Goal: Task Accomplishment & Management: Complete application form

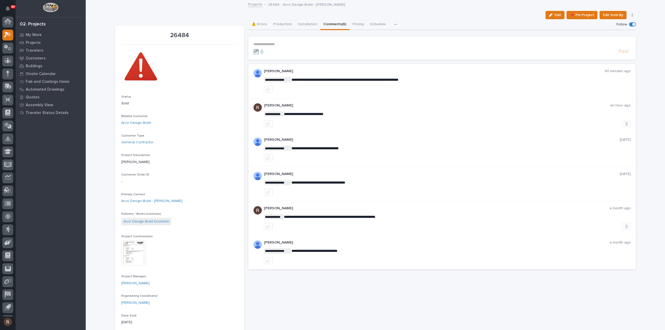
scroll to position [11, 0]
click at [294, 46] on p "**********" at bounding box center [441, 44] width 377 height 4
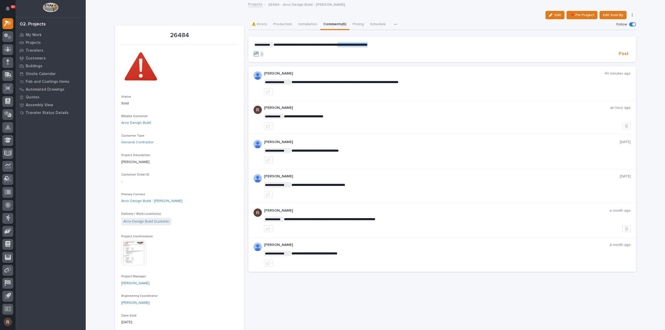
drag, startPoint x: 382, startPoint y: 43, endPoint x: 345, endPoint y: 43, distance: 37.4
click at [345, 43] on p "**********" at bounding box center [441, 44] width 377 height 5
click at [368, 43] on span "**********" at bounding box center [333, 45] width 121 height 4
click at [381, 44] on span "**********" at bounding box center [333, 45] width 121 height 4
click at [395, 44] on span "**********" at bounding box center [333, 45] width 121 height 4
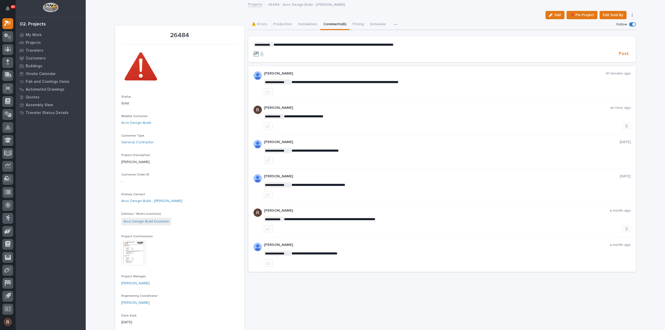
click at [416, 45] on p "**********" at bounding box center [441, 44] width 377 height 5
click at [621, 55] on span "Post" at bounding box center [624, 54] width 10 height 6
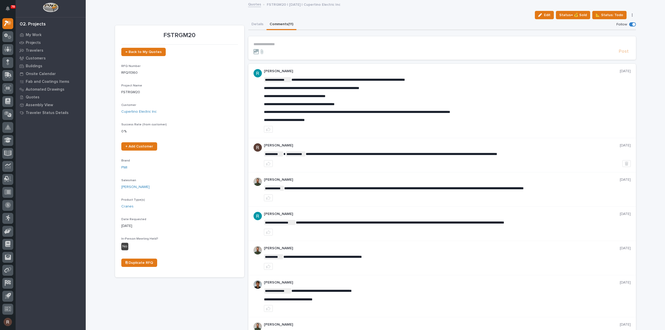
click at [271, 45] on p "**********" at bounding box center [441, 44] width 377 height 4
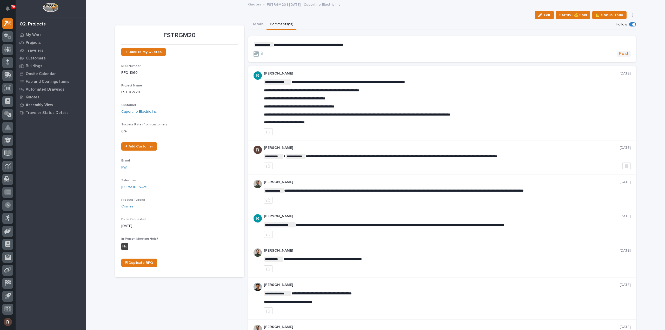
click at [620, 53] on span "Post" at bounding box center [624, 54] width 10 height 6
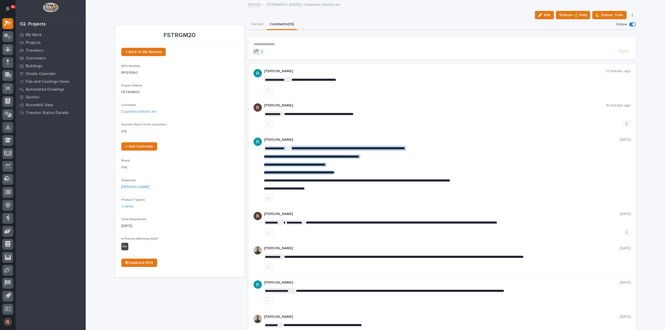
drag, startPoint x: 336, startPoint y: 172, endPoint x: 353, endPoint y: 174, distance: 16.7
click at [353, 174] on p "**********" at bounding box center [447, 172] width 367 height 4
click at [334, 172] on span "**********" at bounding box center [299, 173] width 71 height 4
drag, startPoint x: 352, startPoint y: 172, endPoint x: 337, endPoint y: 173, distance: 15.6
click at [334, 173] on span "**********" at bounding box center [299, 173] width 71 height 4
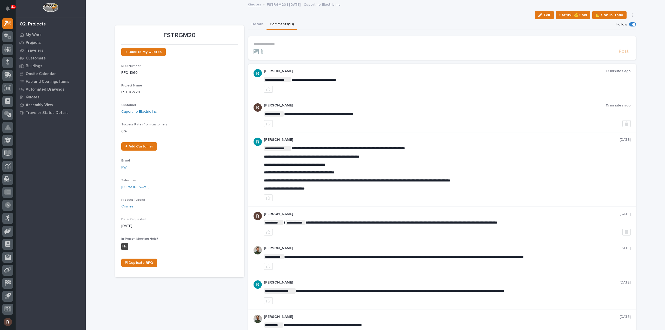
copy span "*********"
drag, startPoint x: 353, startPoint y: 171, endPoint x: 350, endPoint y: 173, distance: 3.6
click at [334, 173] on span "**********" at bounding box center [299, 173] width 71 height 4
drag, startPoint x: 353, startPoint y: 172, endPoint x: 336, endPoint y: 173, distance: 17.0
click at [334, 173] on span "**********" at bounding box center [299, 173] width 71 height 4
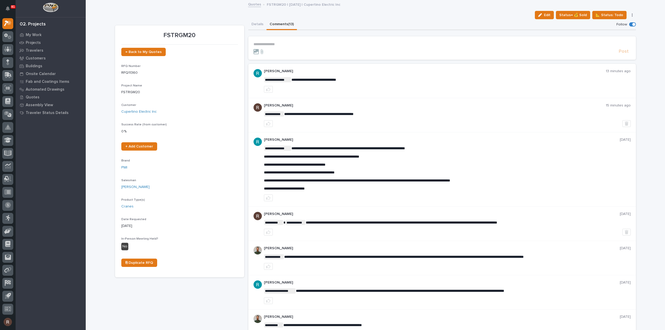
drag, startPoint x: 336, startPoint y: 173, endPoint x: 341, endPoint y: 176, distance: 5.8
click at [341, 176] on div "**********" at bounding box center [447, 168] width 367 height 45
drag, startPoint x: 353, startPoint y: 171, endPoint x: 337, endPoint y: 172, distance: 16.1
click at [334, 172] on span "**********" at bounding box center [299, 173] width 71 height 4
copy span "*********"
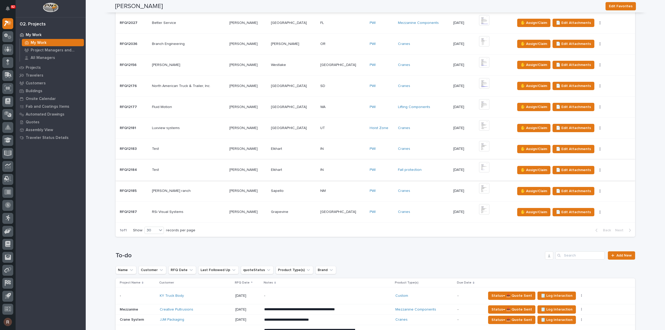
scroll to position [338, 0]
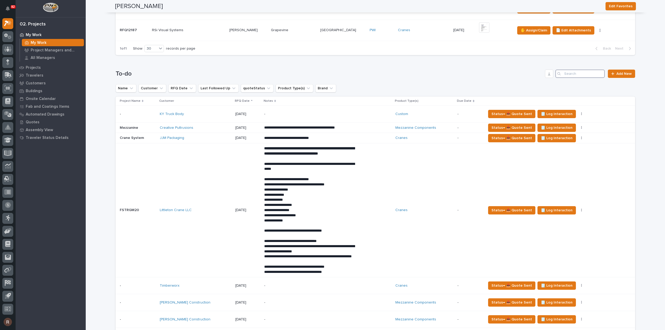
click at [569, 72] on input "Search" at bounding box center [579, 74] width 49 height 8
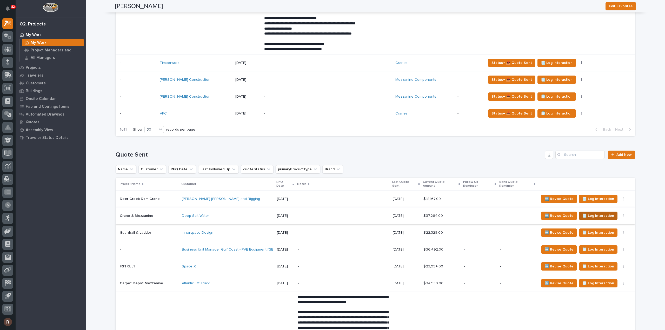
scroll to position [623, 0]
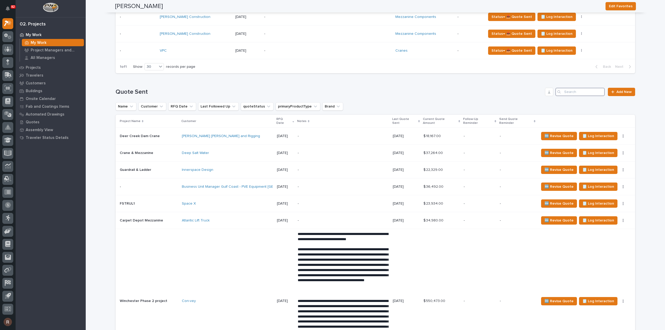
click at [568, 96] on input "Search" at bounding box center [579, 92] width 49 height 8
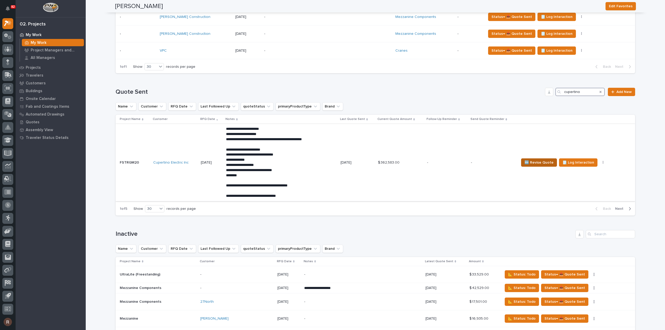
type input "cupertino"
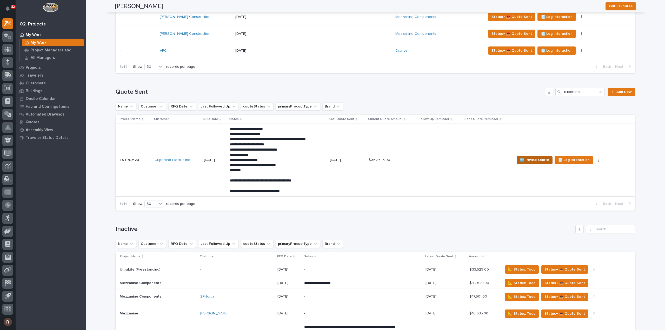
click at [532, 163] on span "🆕 Revise Quote" at bounding box center [534, 160] width 29 height 6
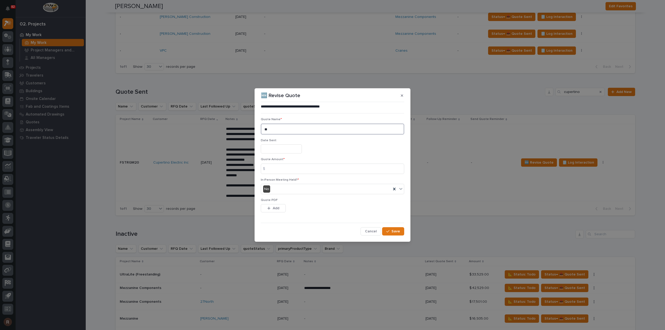
drag, startPoint x: 250, startPoint y: 129, endPoint x: 200, endPoint y: 130, distance: 50.1
click at [204, 130] on div "**********" at bounding box center [332, 165] width 665 height 330
type textarea "**"
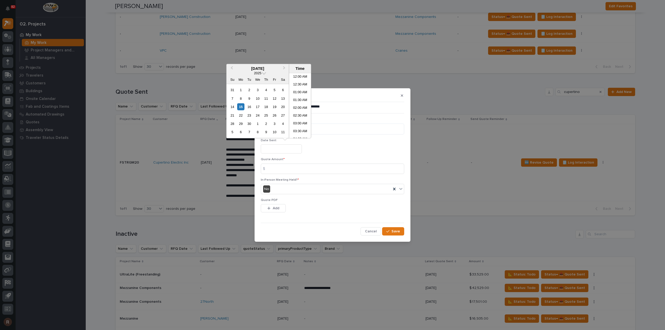
scroll to position [143, 0]
click at [241, 107] on div "15" at bounding box center [240, 106] width 7 height 7
type input "**********"
click at [272, 167] on input at bounding box center [332, 169] width 143 height 10
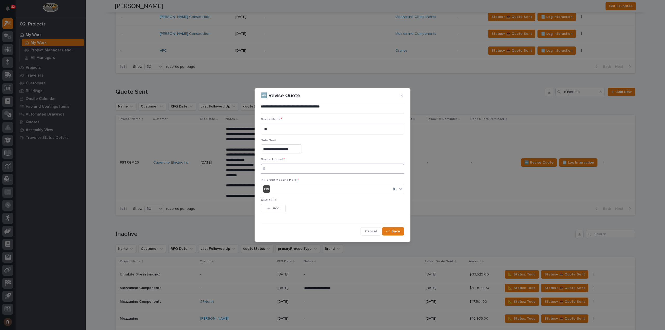
click at [286, 170] on input at bounding box center [332, 169] width 143 height 10
type input "370772"
click at [394, 232] on span "Save" at bounding box center [395, 231] width 9 height 5
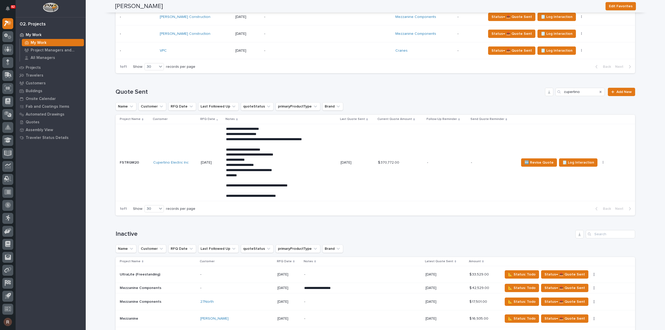
click at [398, 179] on td "$ 370,772.00 $ 370,772.00" at bounding box center [400, 162] width 49 height 77
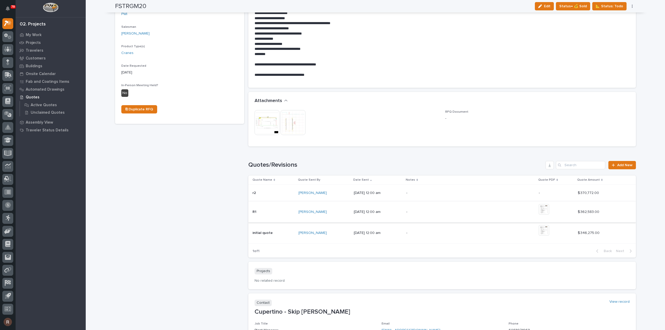
scroll to position [182, 0]
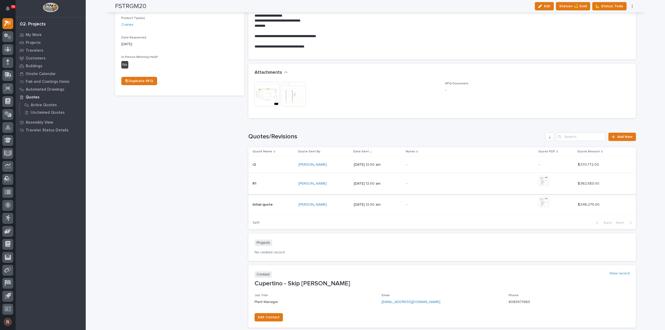
click at [476, 165] on p "-" at bounding box center [451, 165] width 91 height 4
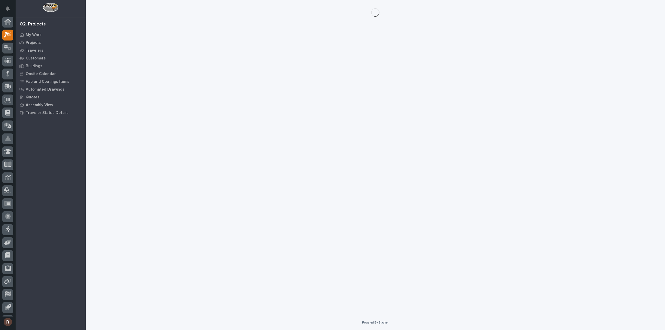
scroll to position [11, 0]
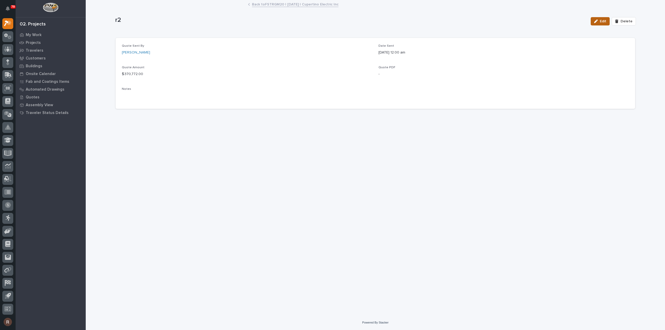
click at [605, 22] on span "Edit" at bounding box center [603, 21] width 6 height 5
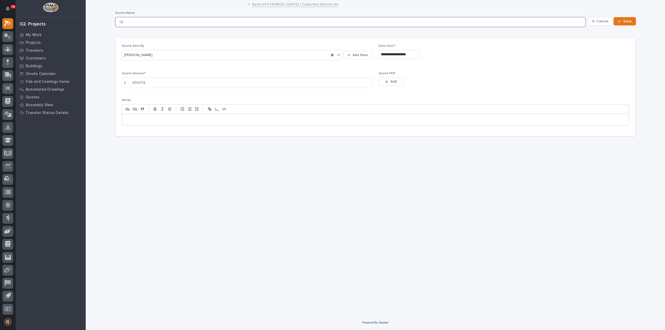
click at [172, 24] on input "r2" at bounding box center [350, 22] width 471 height 10
drag, startPoint x: 172, startPoint y: 24, endPoint x: -52, endPoint y: 52, distance: 225.8
click at [0, 52] on html "**********" at bounding box center [332, 165] width 665 height 330
type input "R3"
click at [393, 83] on span "Add" at bounding box center [393, 81] width 6 height 5
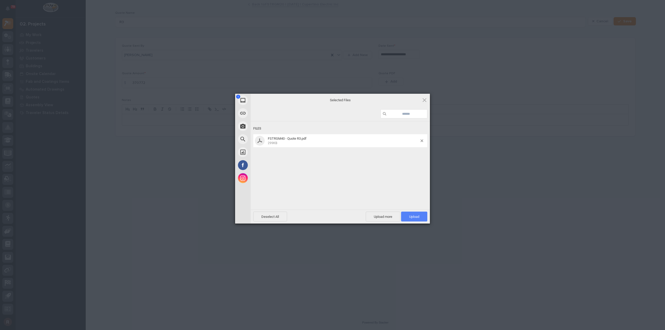
click at [422, 216] on span "Upload 1" at bounding box center [414, 217] width 26 height 10
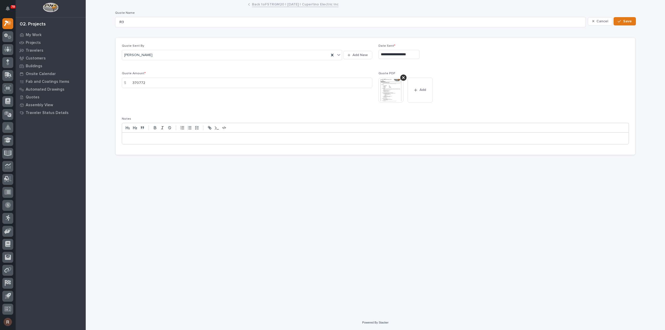
click at [620, 15] on div "Cancel Save" at bounding box center [612, 21] width 48 height 21
click at [621, 19] on button "Save" at bounding box center [624, 21] width 22 height 8
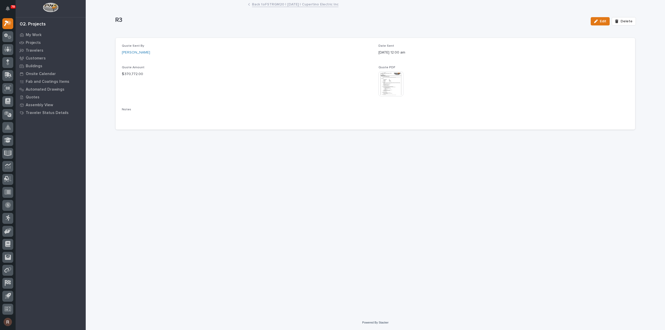
click at [287, 5] on link "Back to FSTRGM20 | 07/15/2025 | Cupertino Electric Inc" at bounding box center [295, 4] width 86 height 6
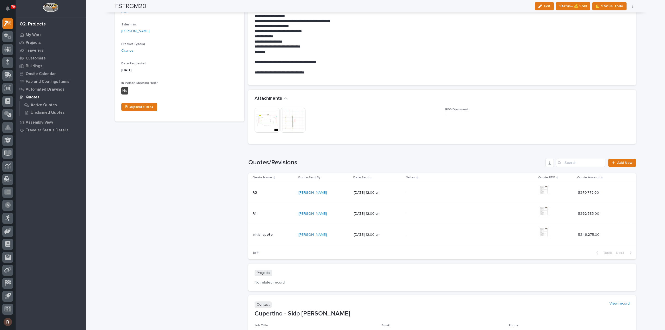
scroll to position [228, 0]
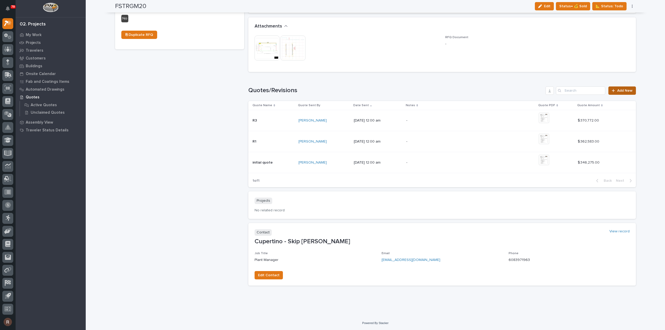
click at [613, 88] on link "Add New" at bounding box center [621, 90] width 27 height 8
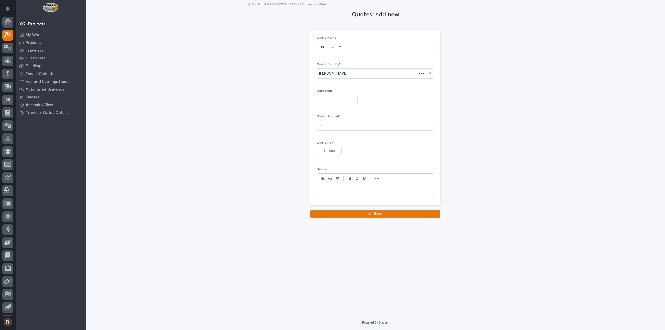
scroll to position [11, 0]
drag, startPoint x: 348, startPoint y: 47, endPoint x: 275, endPoint y: 56, distance: 73.5
click at [288, 55] on div "Quotes: add new Loading... Saving… Loading... Saving… Loading... Saving… Quote …" at bounding box center [375, 109] width 521 height 217
type input "R2"
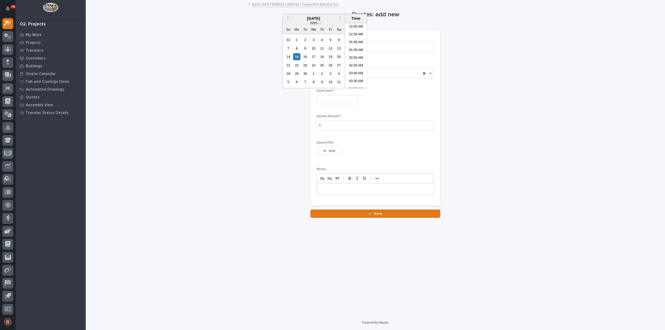
click at [335, 95] on input "text" at bounding box center [337, 99] width 41 height 9
click at [287, 18] on span "Previous Month" at bounding box center [287, 18] width 0 height 7
click at [307, 74] on div "26" at bounding box center [304, 73] width 7 height 7
type input "**********"
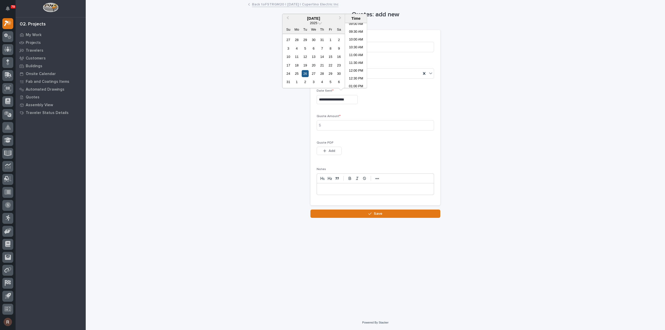
click at [304, 75] on div "26" at bounding box center [304, 73] width 7 height 7
click at [335, 129] on input at bounding box center [375, 125] width 117 height 10
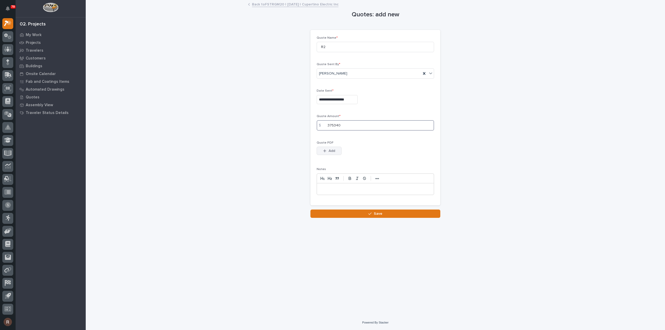
type input "375340"
click at [327, 152] on div "button" at bounding box center [325, 151] width 5 height 4
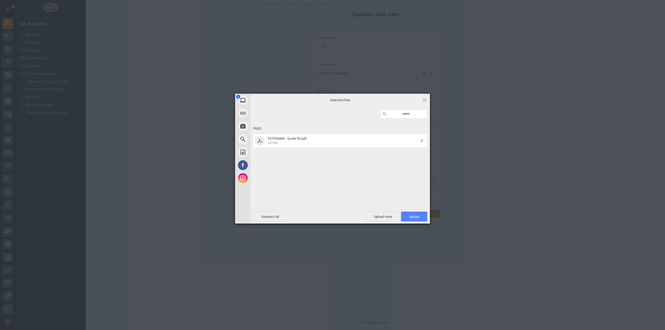
click at [420, 215] on span "Upload 1" at bounding box center [414, 217] width 26 height 10
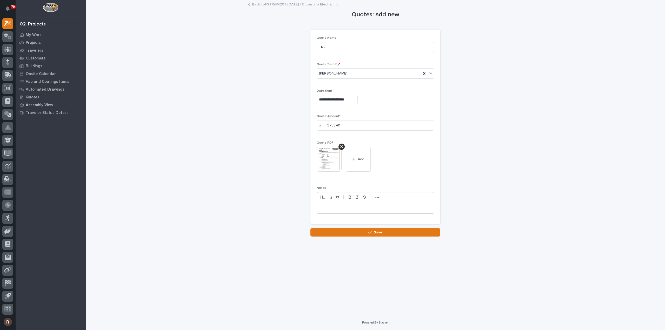
click at [405, 238] on div "**********" at bounding box center [375, 152] width 526 height 302
click at [405, 235] on button "Save" at bounding box center [375, 232] width 130 height 8
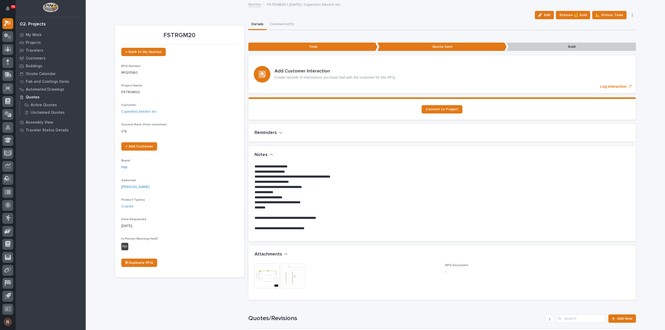
click at [256, 4] on link "Quotes" at bounding box center [254, 4] width 13 height 6
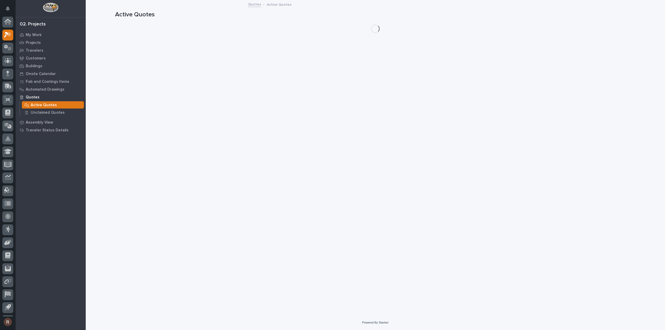
scroll to position [11, 0]
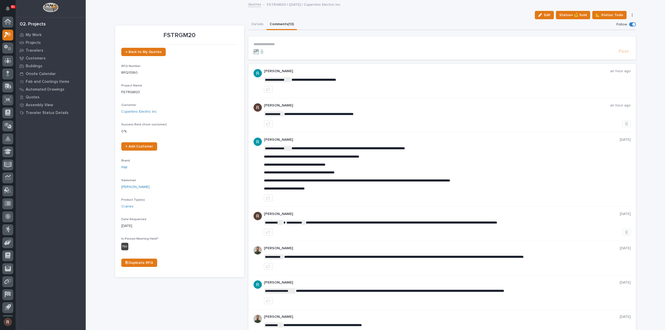
scroll to position [11, 0]
click at [6, 59] on icon at bounding box center [7, 62] width 3 height 6
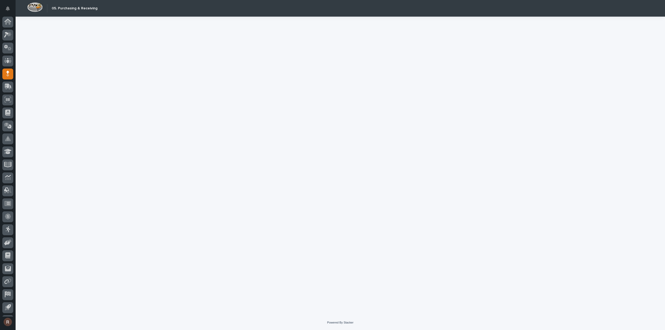
scroll to position [11, 0]
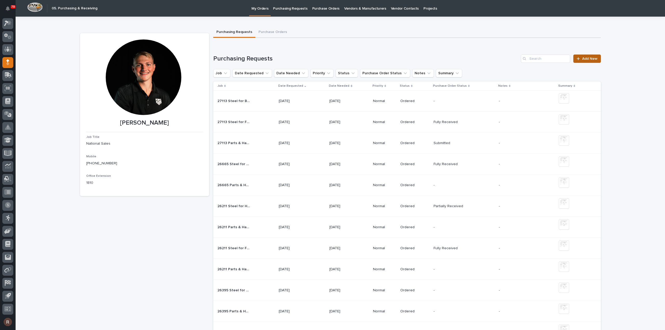
click at [589, 60] on span "Add New" at bounding box center [589, 59] width 15 height 4
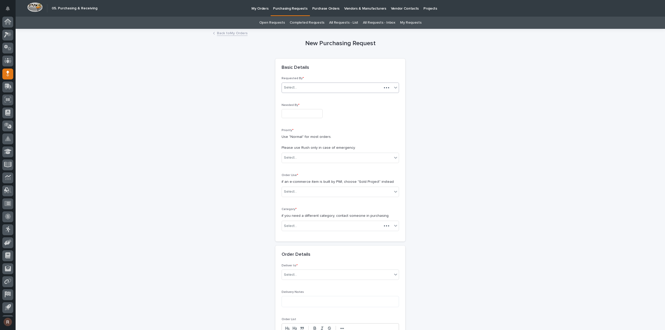
scroll to position [11, 0]
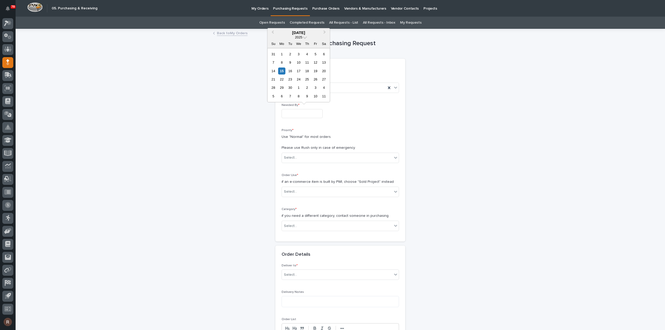
click at [295, 113] on input "text" at bounding box center [301, 113] width 41 height 9
click at [315, 70] on div "19" at bounding box center [315, 71] width 7 height 7
type input "**********"
click at [304, 159] on div "Select..." at bounding box center [337, 157] width 110 height 9
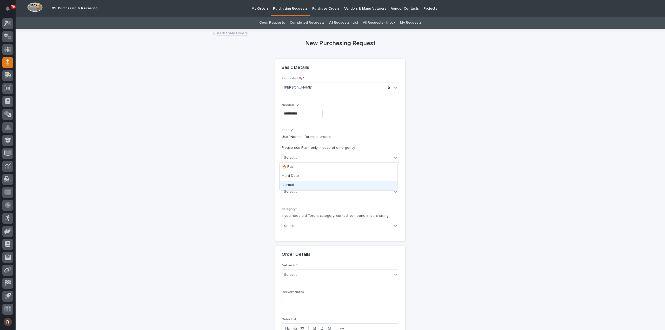
click at [294, 183] on div "Normal" at bounding box center [338, 185] width 117 height 9
click at [298, 191] on div "Select..." at bounding box center [337, 191] width 110 height 9
click at [289, 225] on div "Select..." at bounding box center [290, 225] width 13 height 5
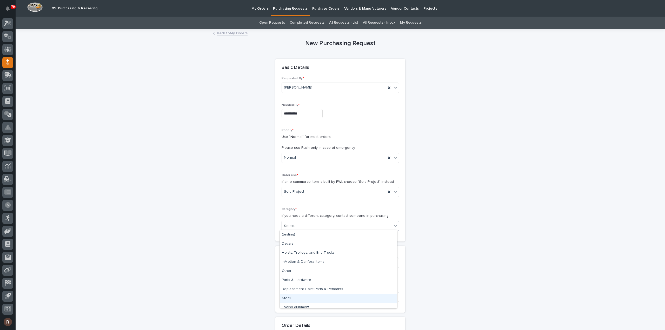
click at [287, 296] on div "Steel" at bounding box center [338, 298] width 117 height 9
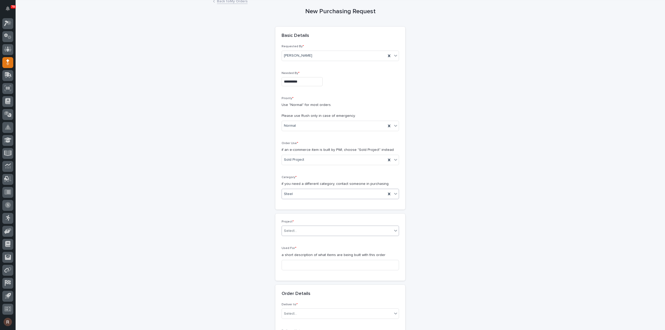
scroll to position [78, 0]
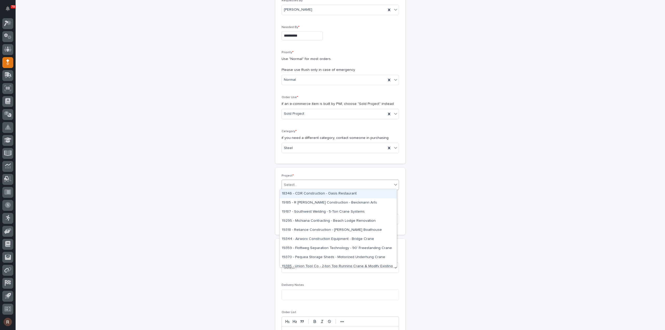
click at [296, 183] on div "Select..." at bounding box center [337, 185] width 110 height 9
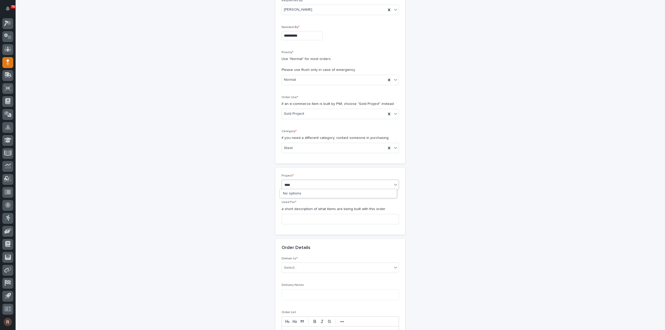
type input "*****"
click at [294, 191] on div "27151 - [PERSON_NAME] Corporation - Diamond Plate" at bounding box center [338, 193] width 117 height 9
click at [287, 218] on input at bounding box center [339, 219] width 117 height 10
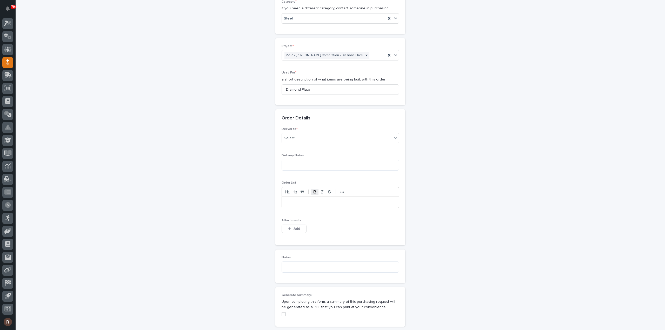
scroll to position [208, 0]
click at [300, 142] on div "Deliver to * Select..." at bounding box center [339, 137] width 117 height 20
click at [298, 139] on div "Select..." at bounding box center [337, 138] width 110 height 9
click at [290, 144] on div "PWI" at bounding box center [338, 146] width 117 height 9
click at [295, 229] on button "Add" at bounding box center [293, 228] width 25 height 8
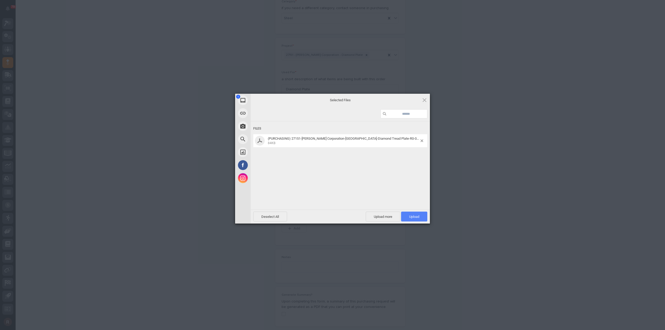
click at [412, 217] on span "Upload 1" at bounding box center [414, 217] width 10 height 4
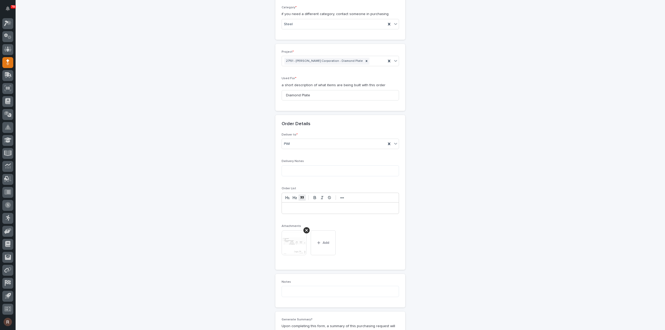
scroll to position [202, 0]
click at [314, 98] on input "Diamond Plate" at bounding box center [339, 95] width 117 height 10
type input "Diamond Plate"
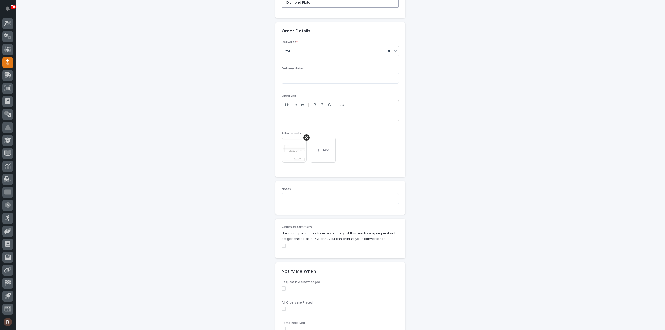
scroll to position [357, 0]
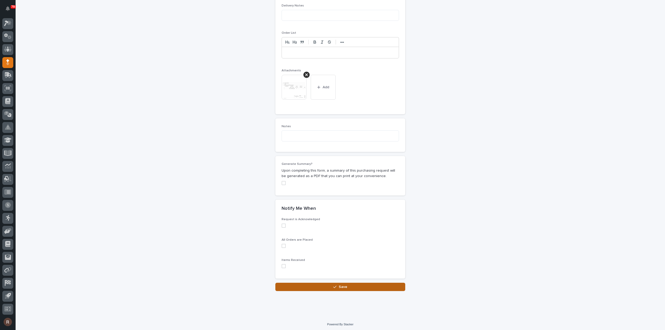
click at [347, 287] on button "Save" at bounding box center [340, 287] width 130 height 8
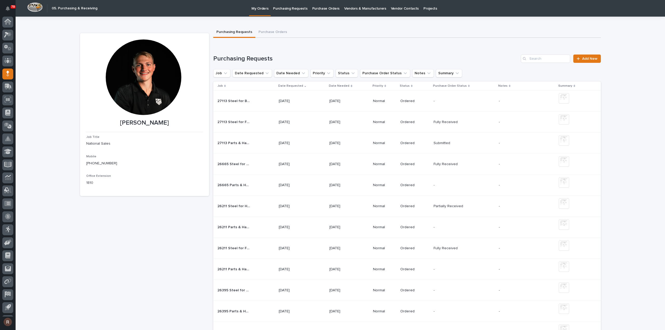
scroll to position [11, 0]
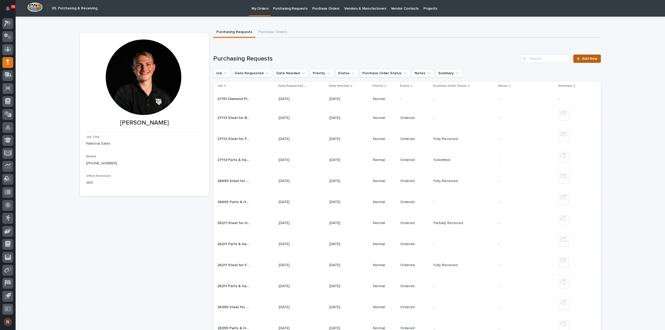
click at [593, 58] on span "Add New" at bounding box center [589, 59] width 15 height 4
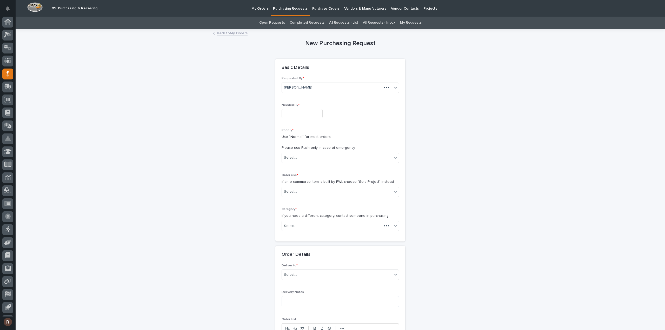
scroll to position [11, 0]
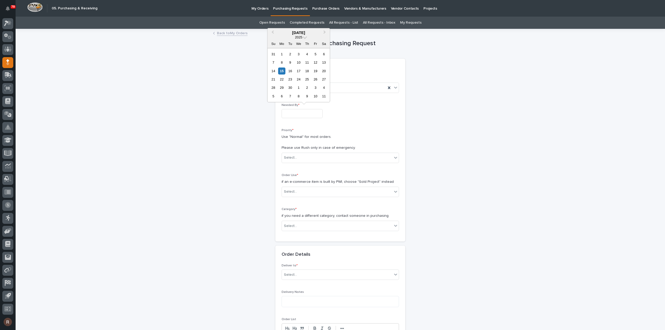
click at [291, 115] on input "text" at bounding box center [301, 113] width 41 height 9
click at [318, 69] on div "19" at bounding box center [315, 71] width 7 height 7
type input "**********"
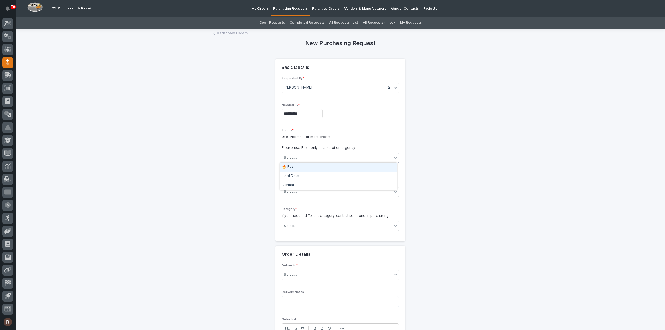
click at [310, 155] on div "Select..." at bounding box center [337, 157] width 110 height 9
drag, startPoint x: 291, startPoint y: 180, endPoint x: 293, endPoint y: 186, distance: 6.8
click at [293, 186] on div "Normal" at bounding box center [338, 185] width 117 height 9
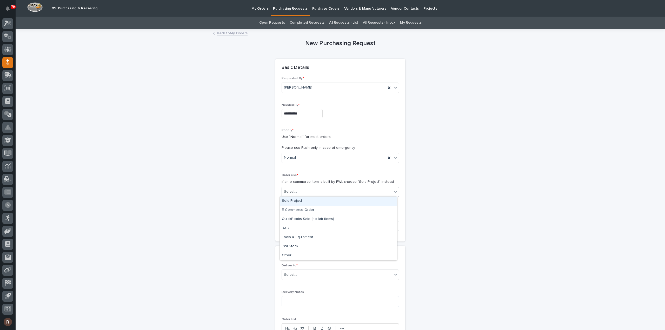
click at [294, 189] on div "Select..." at bounding box center [290, 191] width 13 height 5
click at [293, 205] on div "Sold Project" at bounding box center [338, 201] width 117 height 9
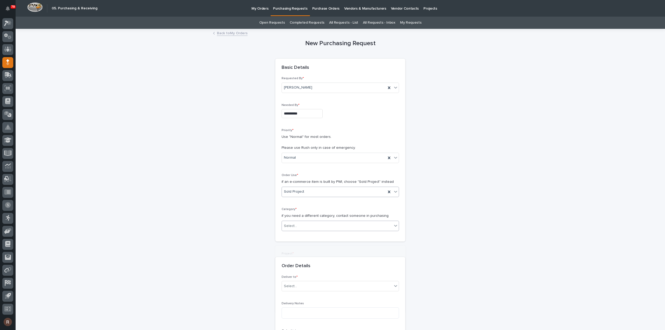
click at [293, 223] on div "Select..." at bounding box center [290, 225] width 13 height 5
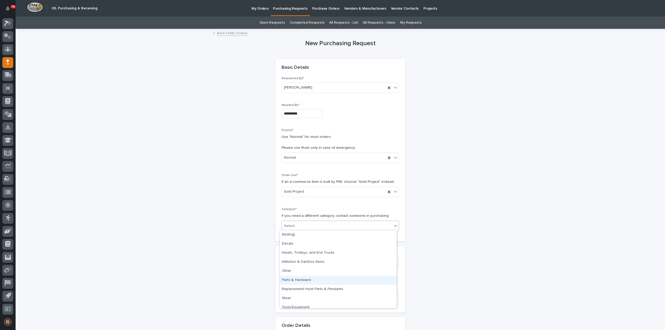
click at [291, 283] on div "Parts & Hardware" at bounding box center [338, 280] width 117 height 9
click at [296, 262] on div "Select..." at bounding box center [337, 263] width 110 height 9
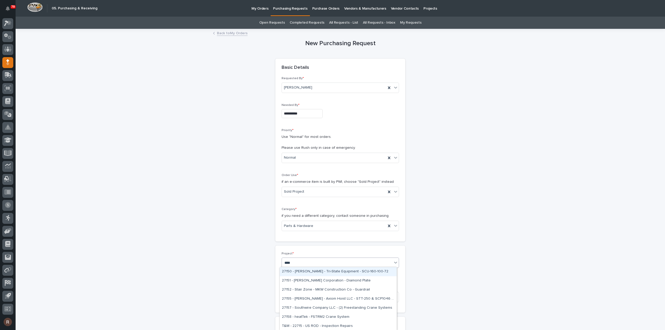
type input "*****"
click at [296, 268] on div "27151 - [PERSON_NAME] Corporation - Diamond Plate" at bounding box center [338, 271] width 117 height 9
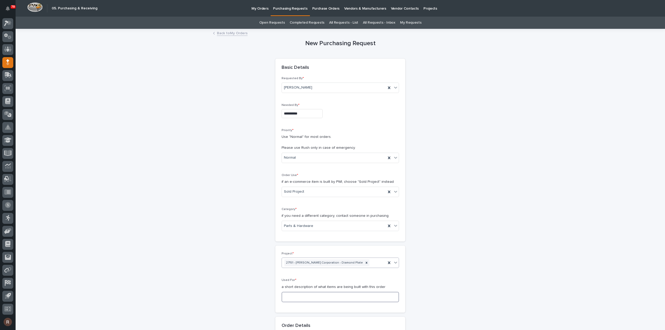
click at [302, 298] on input at bounding box center [339, 297] width 117 height 10
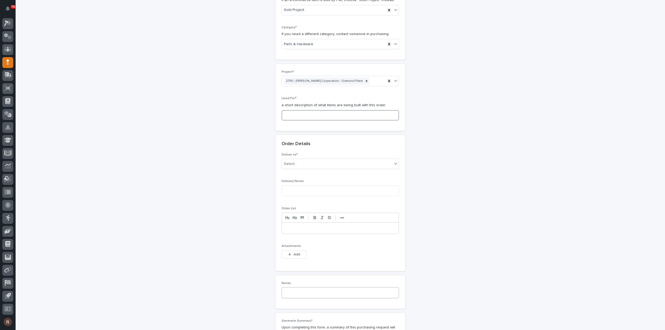
paste input "Diamond Plate Hardware"
type input "Diamond Plate Hardware"
click at [306, 167] on div "Select..." at bounding box center [339, 164] width 117 height 10
click at [299, 252] on button "Add" at bounding box center [293, 254] width 25 height 8
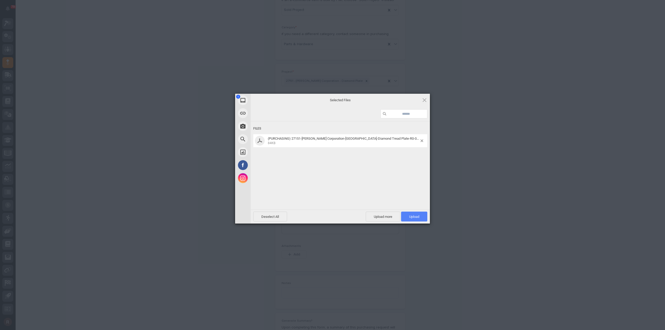
click at [418, 220] on span "Upload 1" at bounding box center [414, 217] width 26 height 10
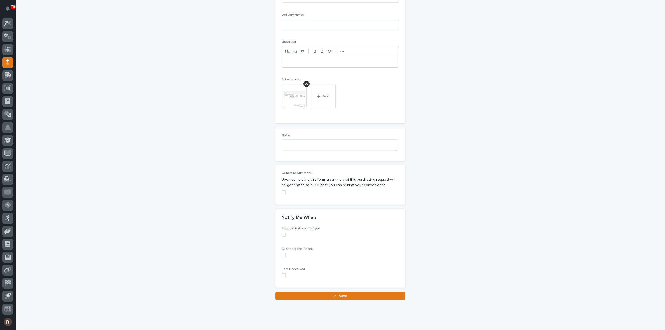
scroll to position [357, 0]
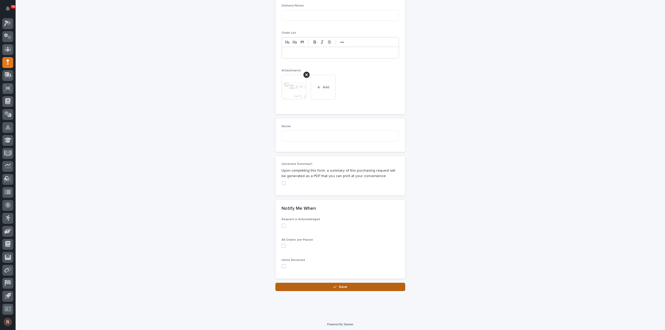
click at [322, 286] on button "Save" at bounding box center [340, 287] width 130 height 8
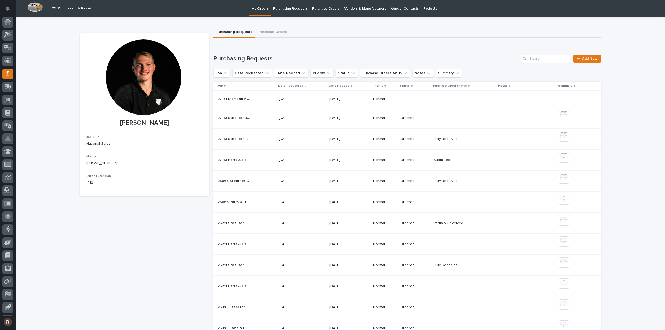
scroll to position [11, 0]
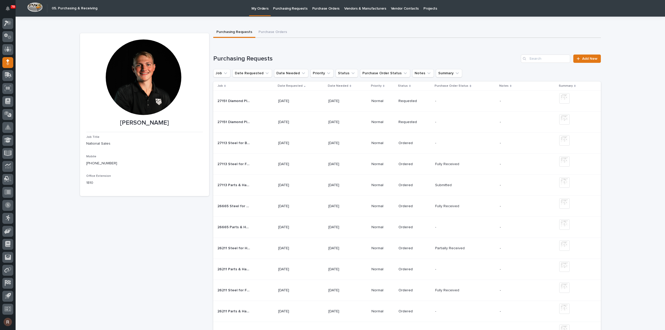
click at [8, 15] on div "79" at bounding box center [7, 9] width 11 height 15
click at [9, 23] on icon at bounding box center [9, 22] width 4 height 5
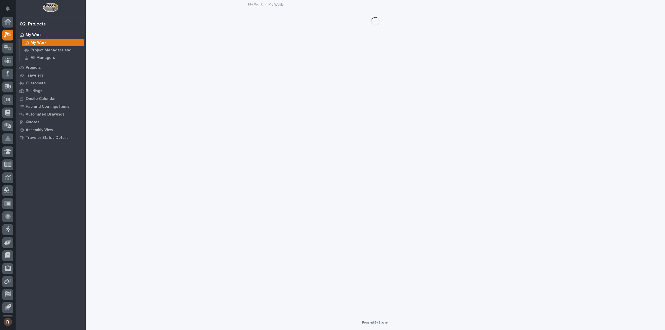
scroll to position [11, 0]
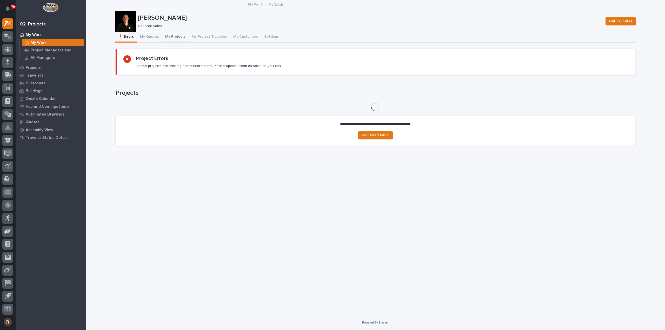
click at [179, 37] on button "My Projects" at bounding box center [175, 37] width 26 height 11
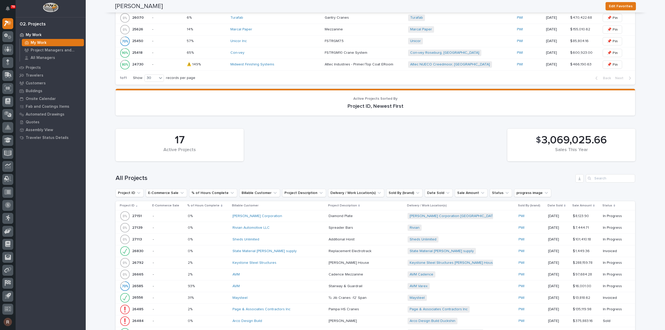
scroll to position [547, 0]
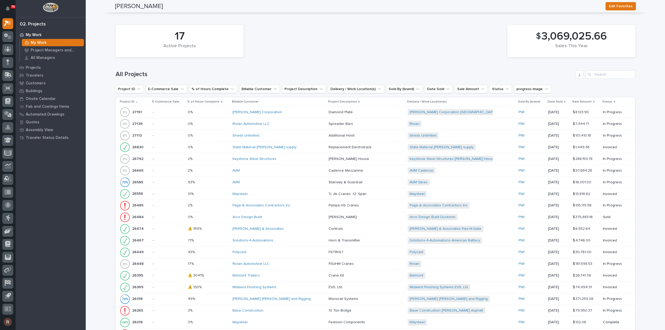
click at [230, 109] on td "0% 0%" at bounding box center [208, 112] width 45 height 12
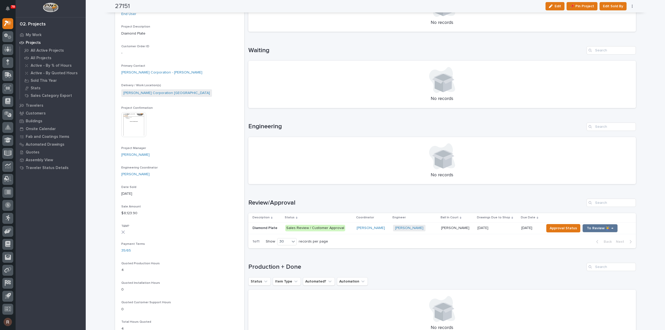
scroll to position [104, 0]
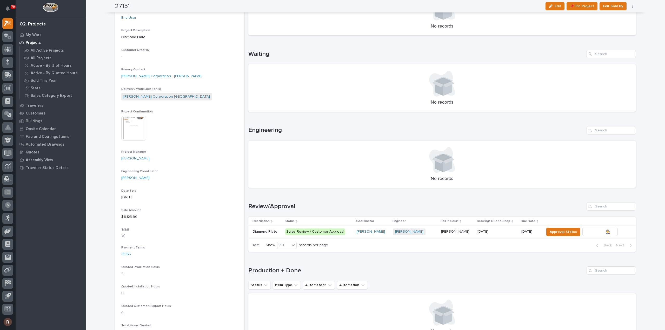
click at [600, 230] on span "To Review 👨‍🏭 →" at bounding box center [600, 232] width 26 height 6
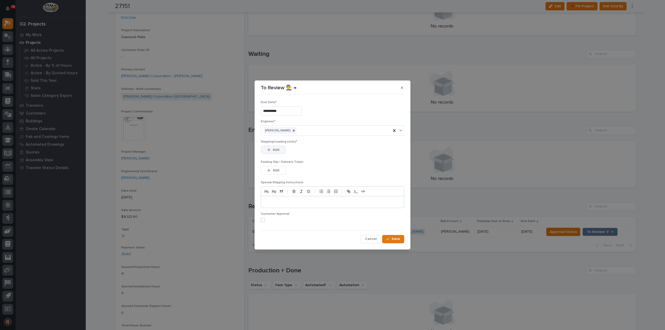
click at [276, 150] on span "Add" at bounding box center [276, 150] width 6 height 5
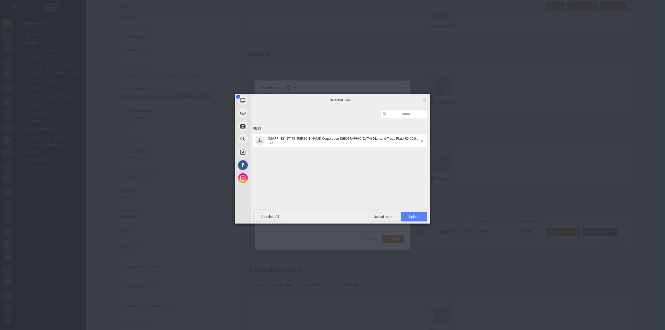
click at [415, 214] on span "Upload 1" at bounding box center [414, 217] width 26 height 10
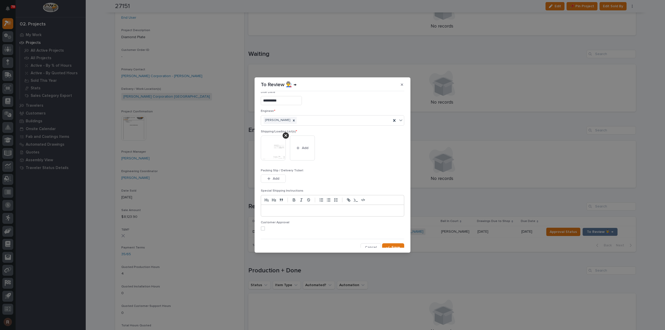
scroll to position [10, 0]
click at [390, 241] on button "Save" at bounding box center [393, 244] width 22 height 8
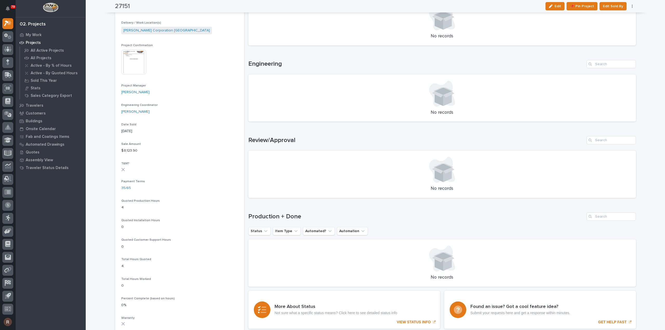
scroll to position [208, 0]
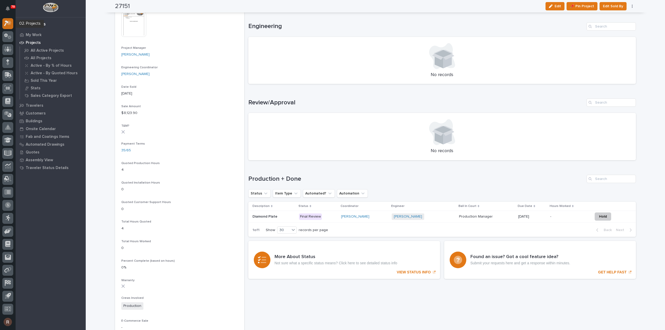
click at [8, 22] on icon at bounding box center [8, 23] width 8 height 6
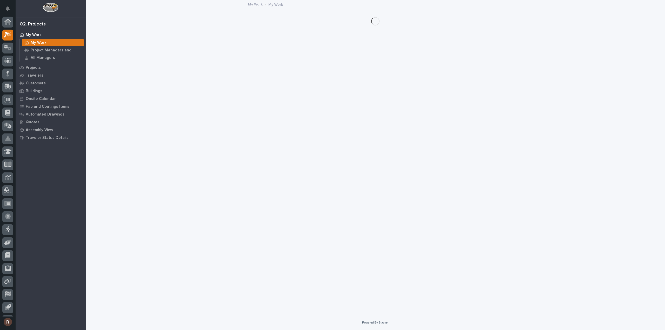
scroll to position [11, 0]
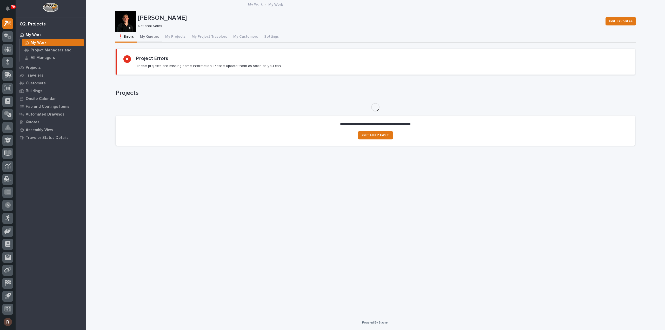
click at [156, 38] on button "My Quotes" at bounding box center [149, 37] width 25 height 11
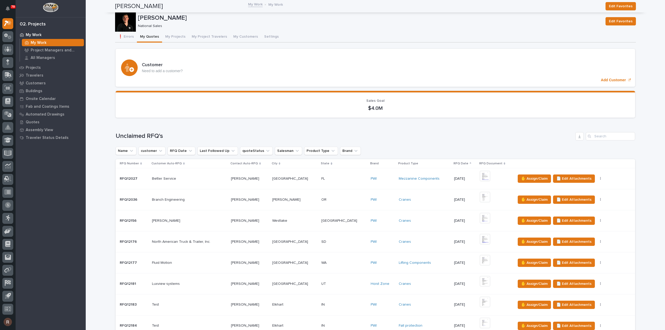
scroll to position [441, 0]
